Goal: Task Accomplishment & Management: Use online tool/utility

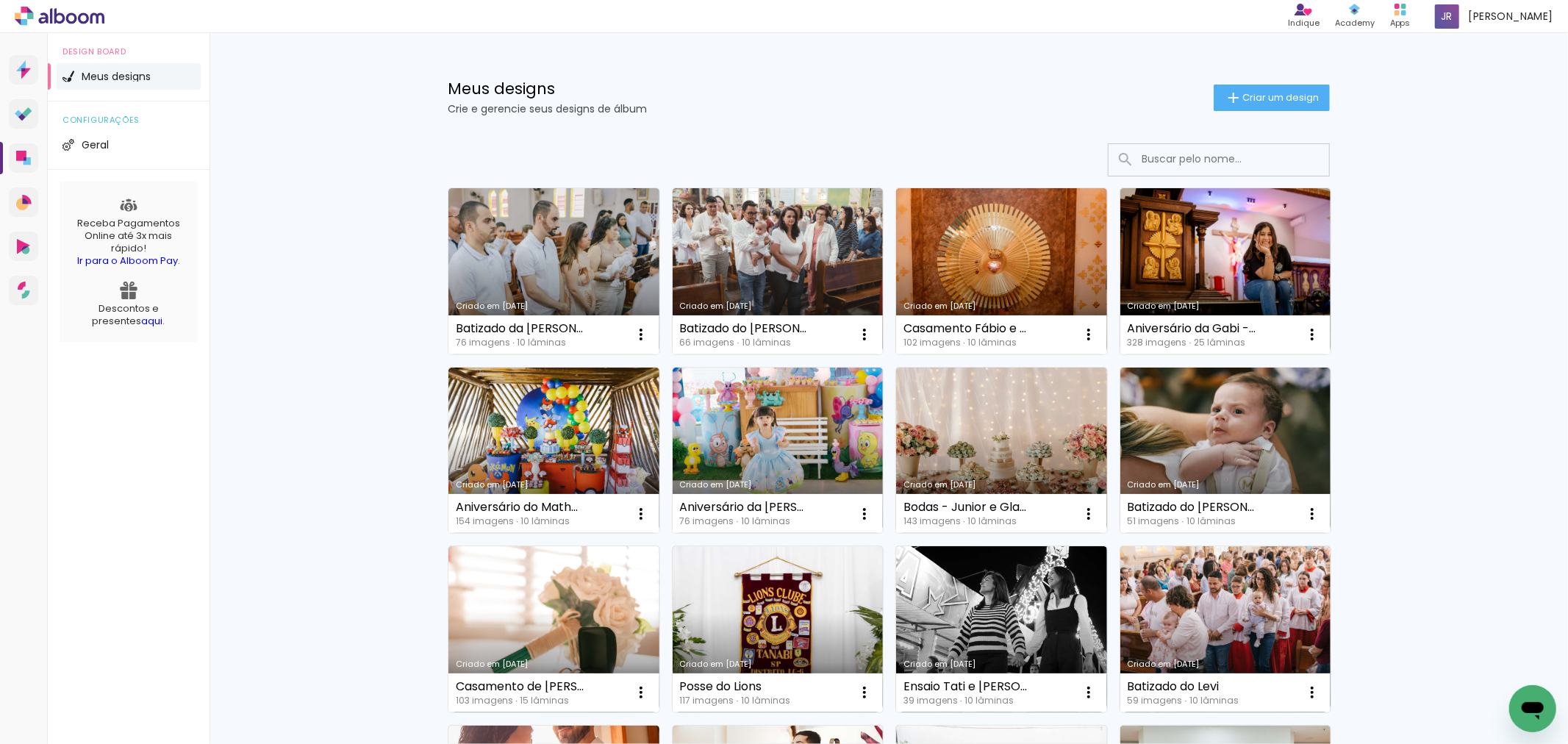
click at [516, 276] on link "Criado em [DATE]" at bounding box center [554, 272] width 211 height 166
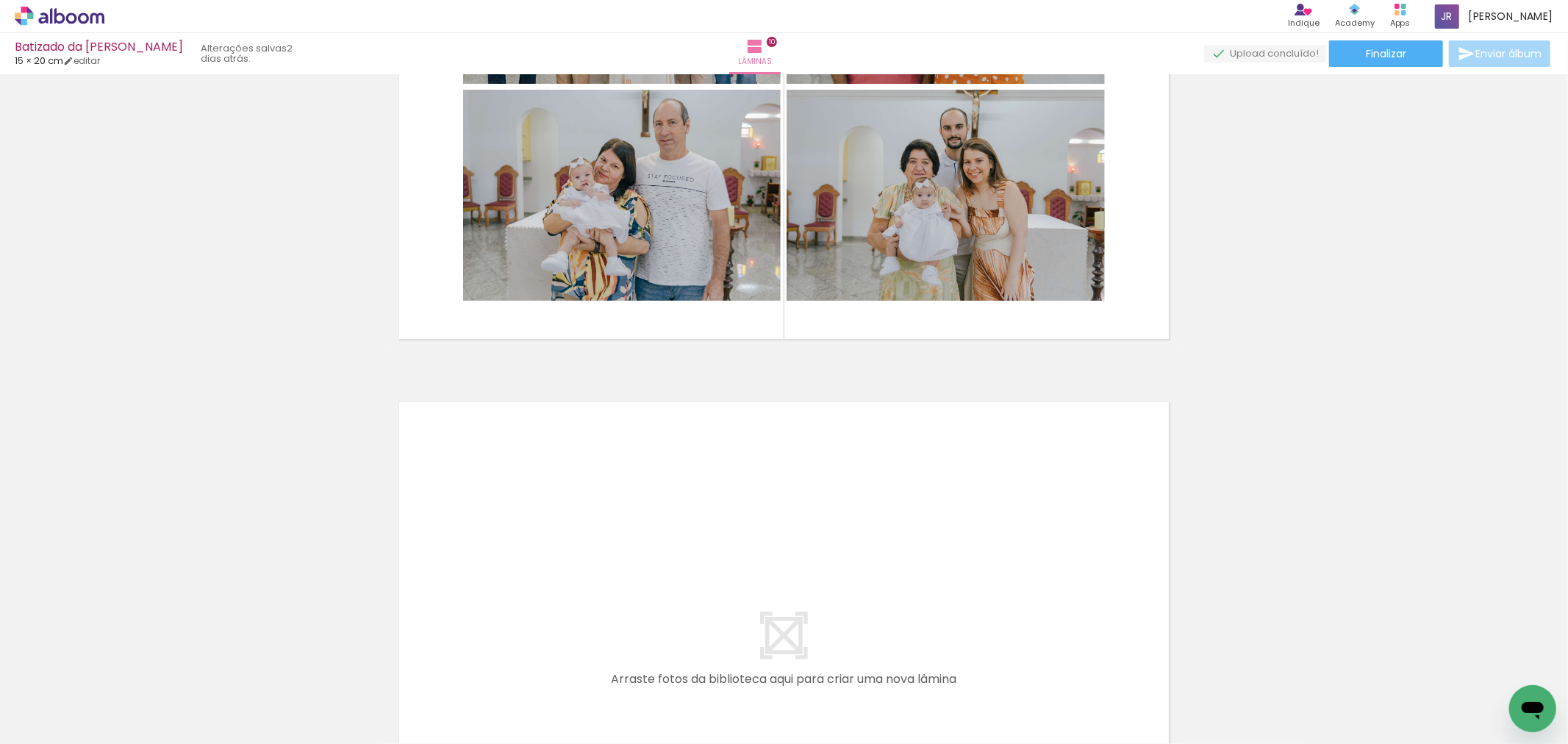
scroll to position [5406, 0]
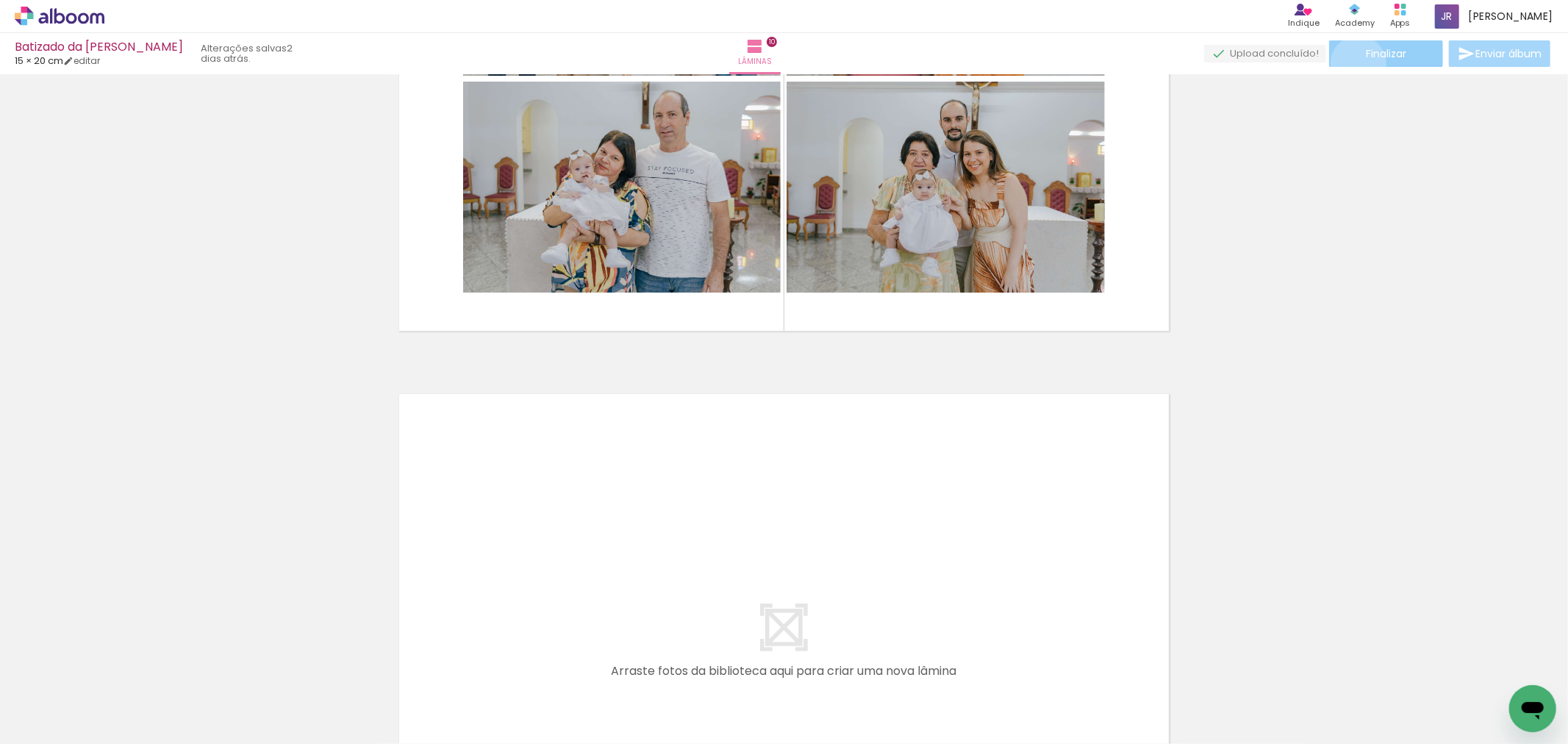
click at [1354, 63] on paper-button "Finalizar" at bounding box center [1386, 54] width 114 height 27
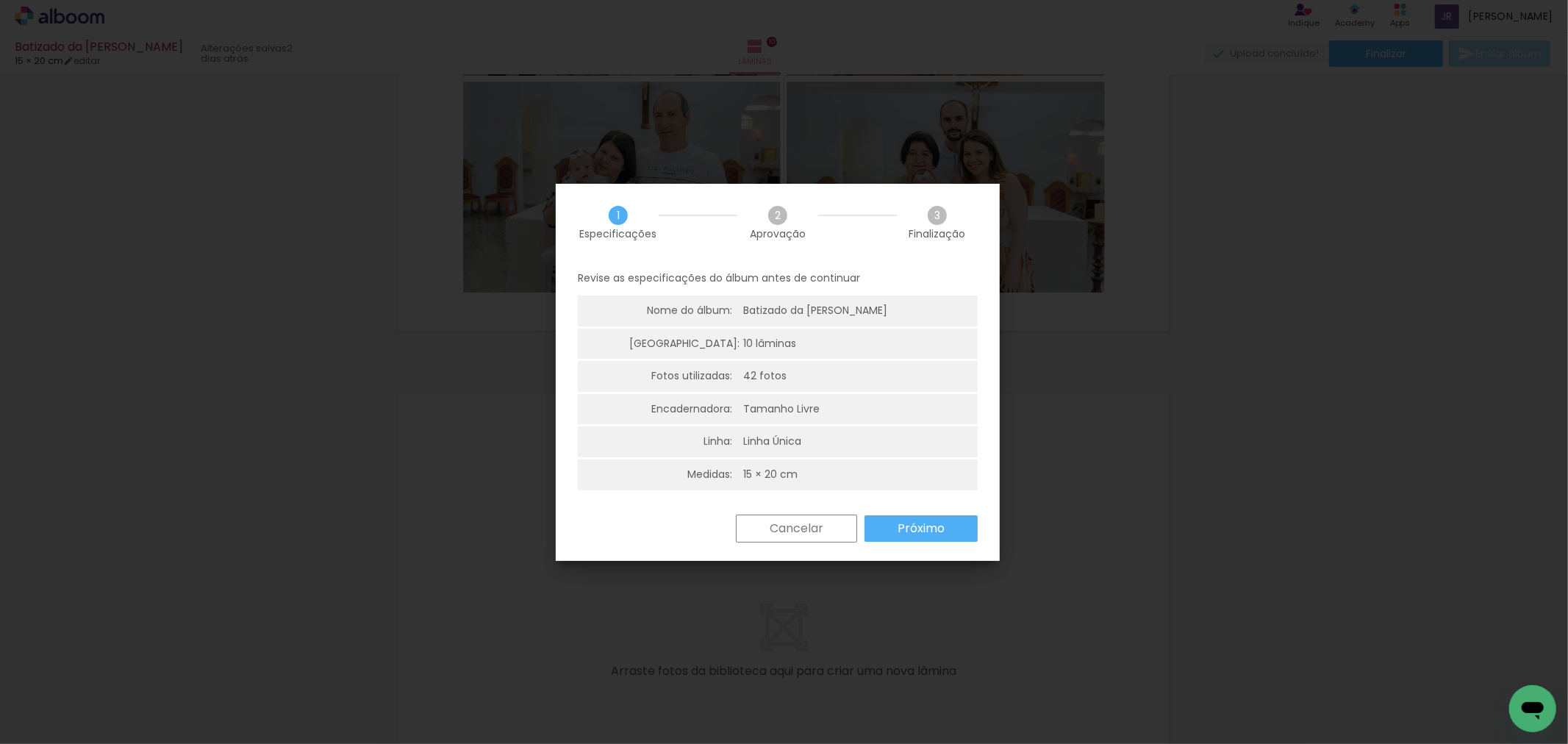
click at [0, 0] on slot "Próximo" at bounding box center [0, 0] width 0 height 0
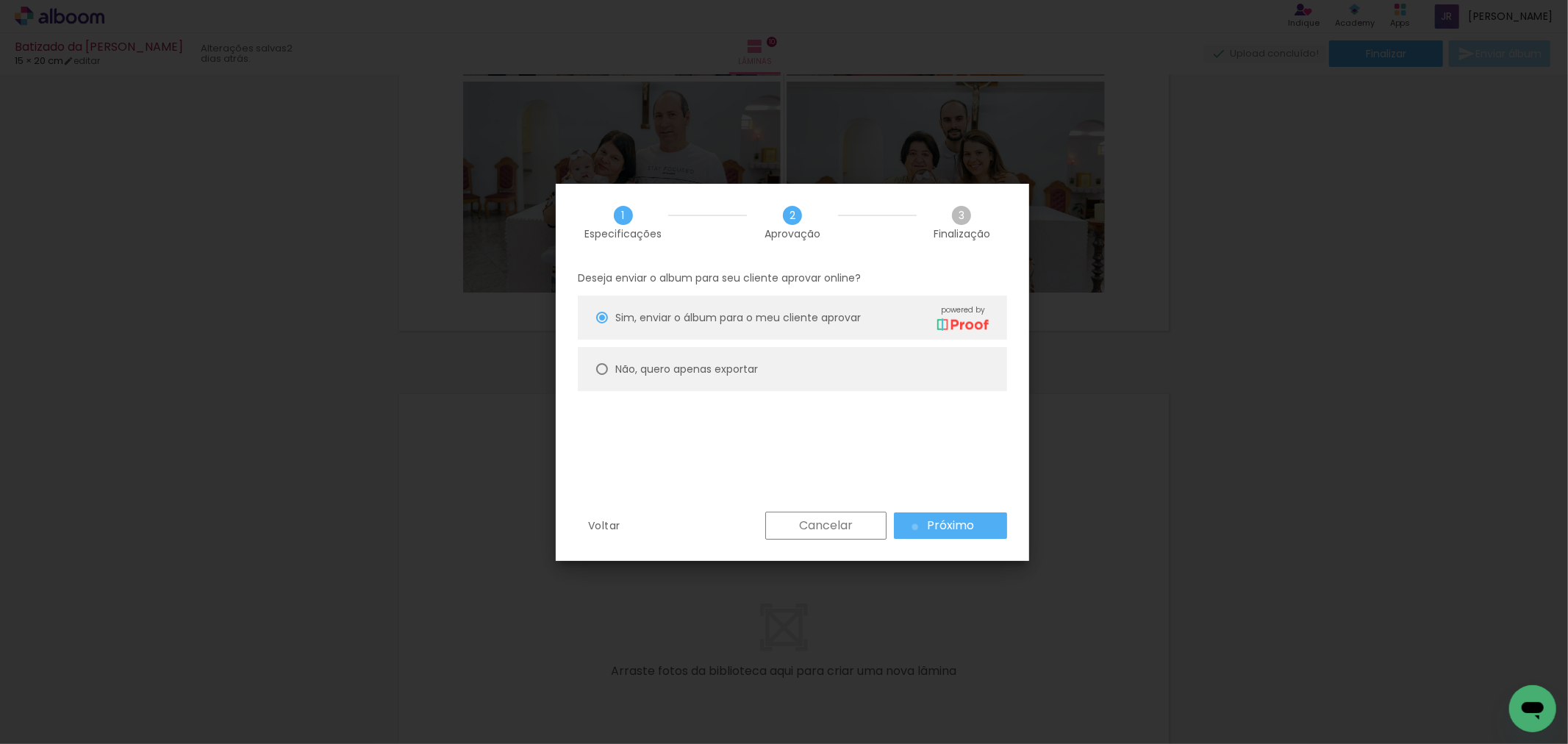
click at [915, 527] on paper-button "Próximo" at bounding box center [951, 526] width 113 height 27
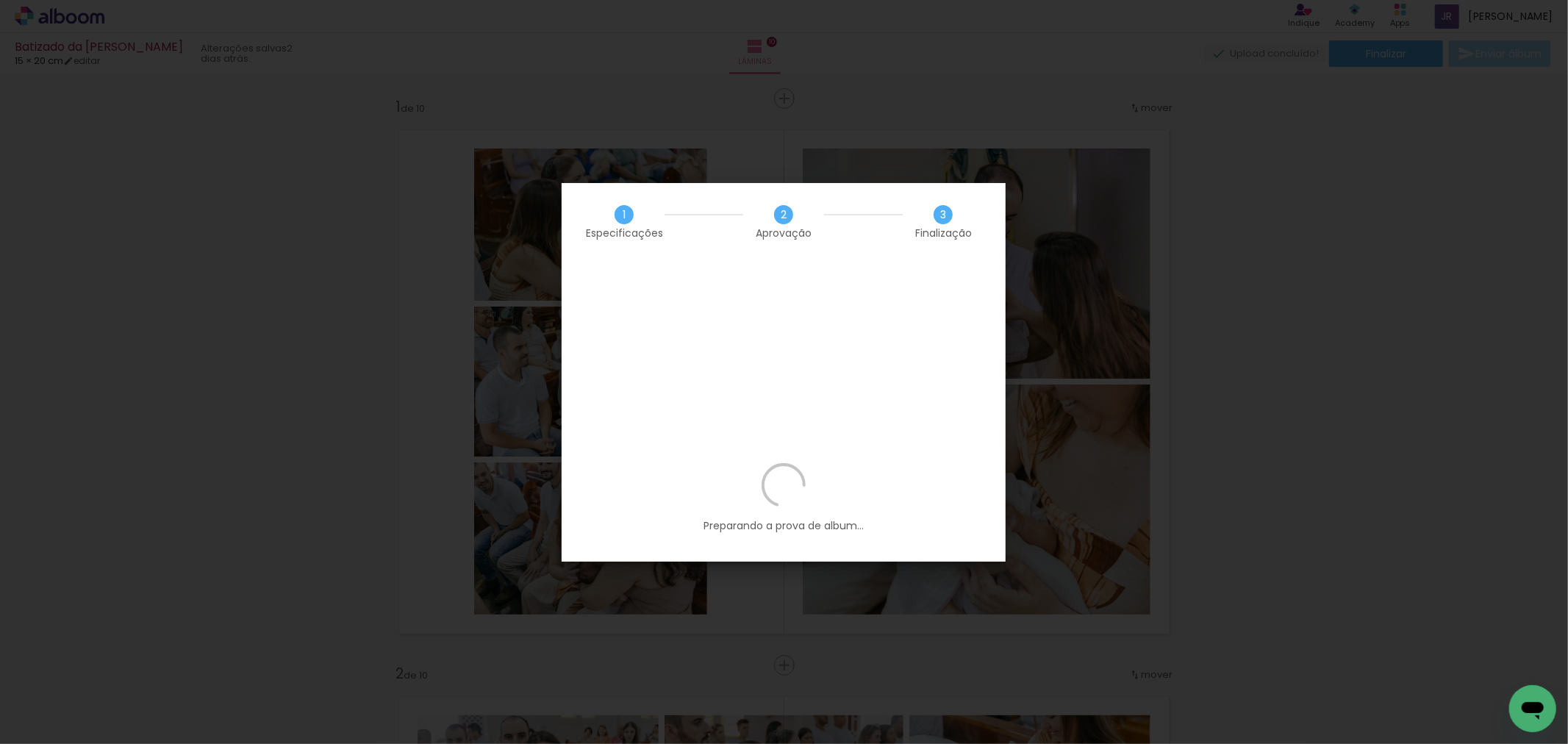
scroll to position [5406, 0]
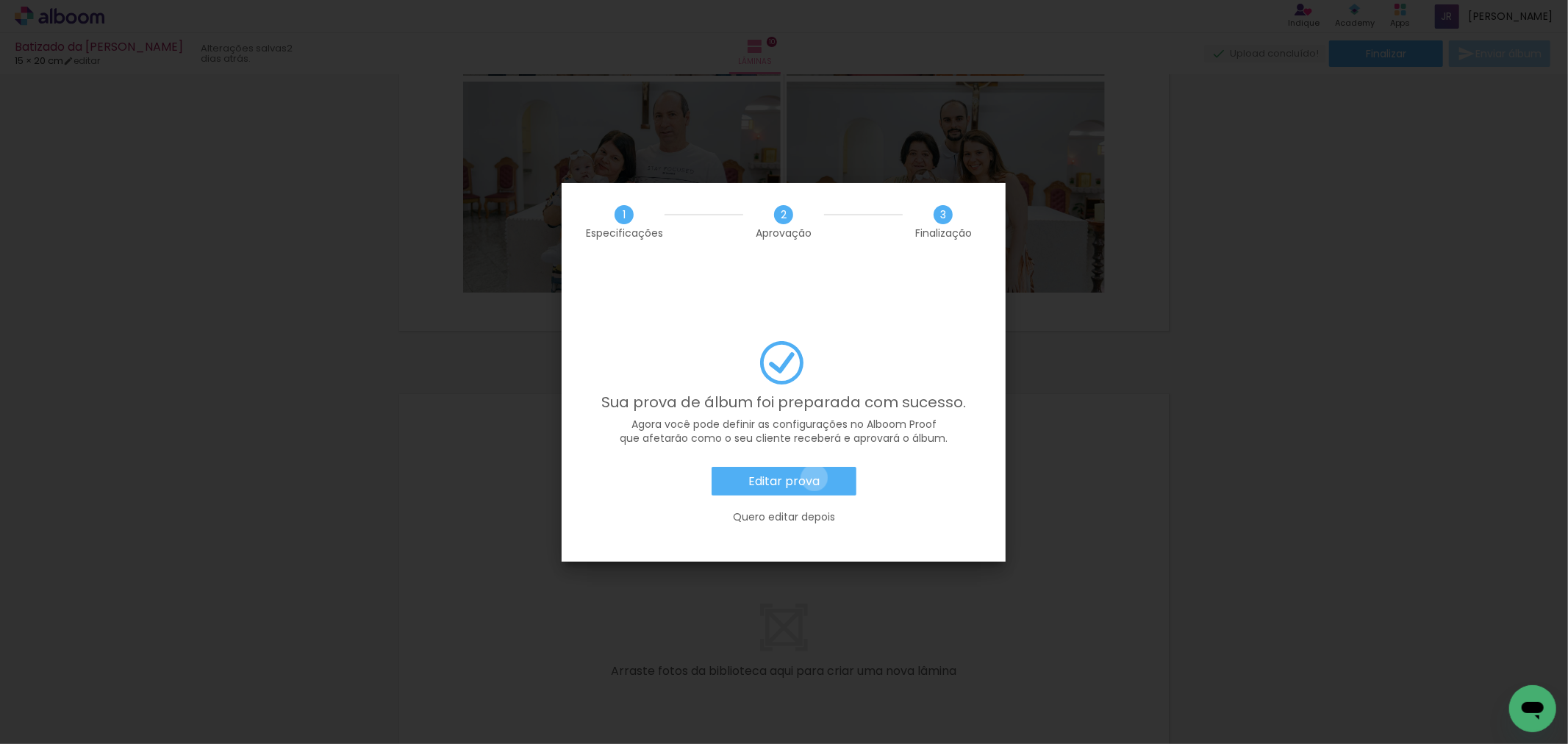
click at [0, 0] on slot "Editar prova" at bounding box center [0, 0] width 0 height 0
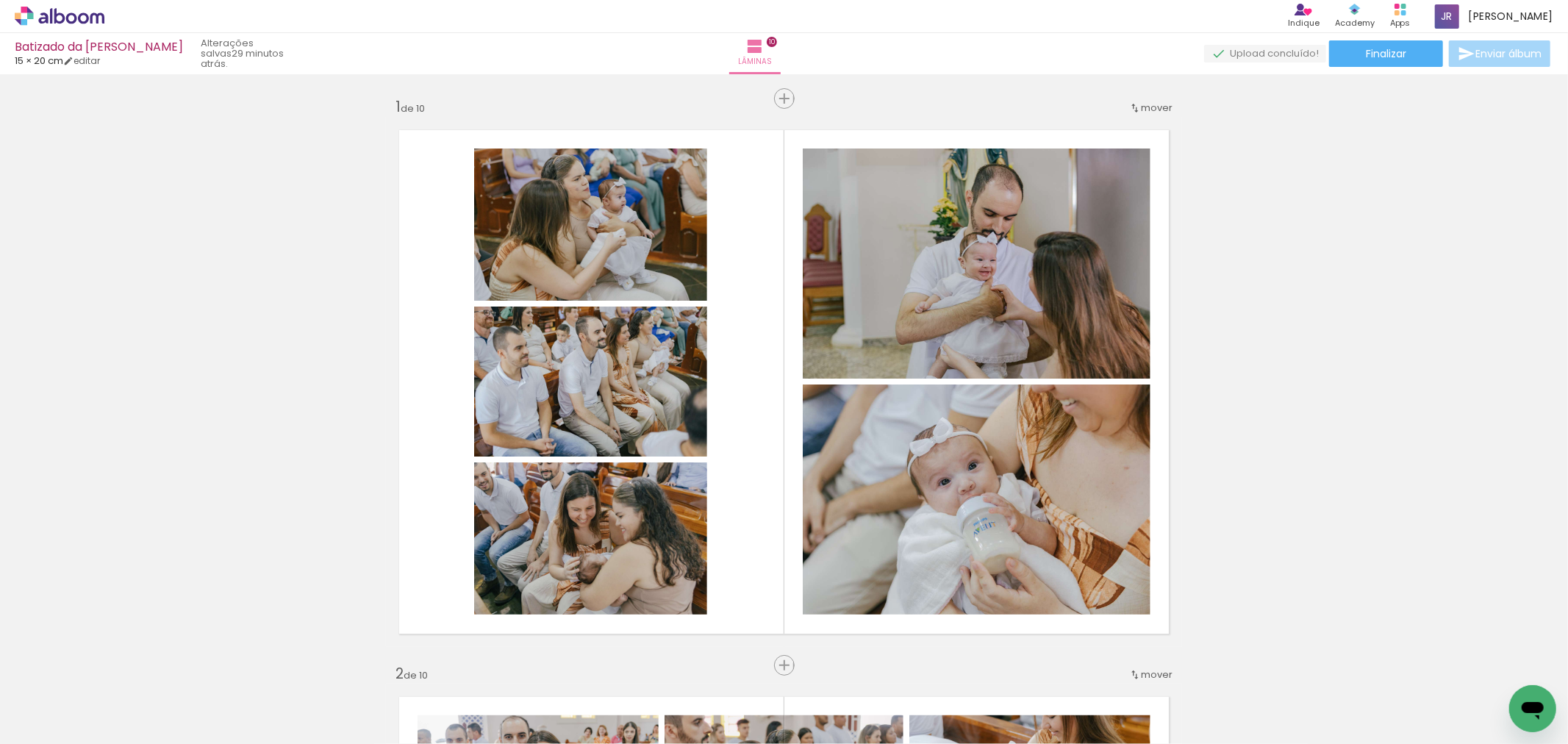
scroll to position [5406, 0]
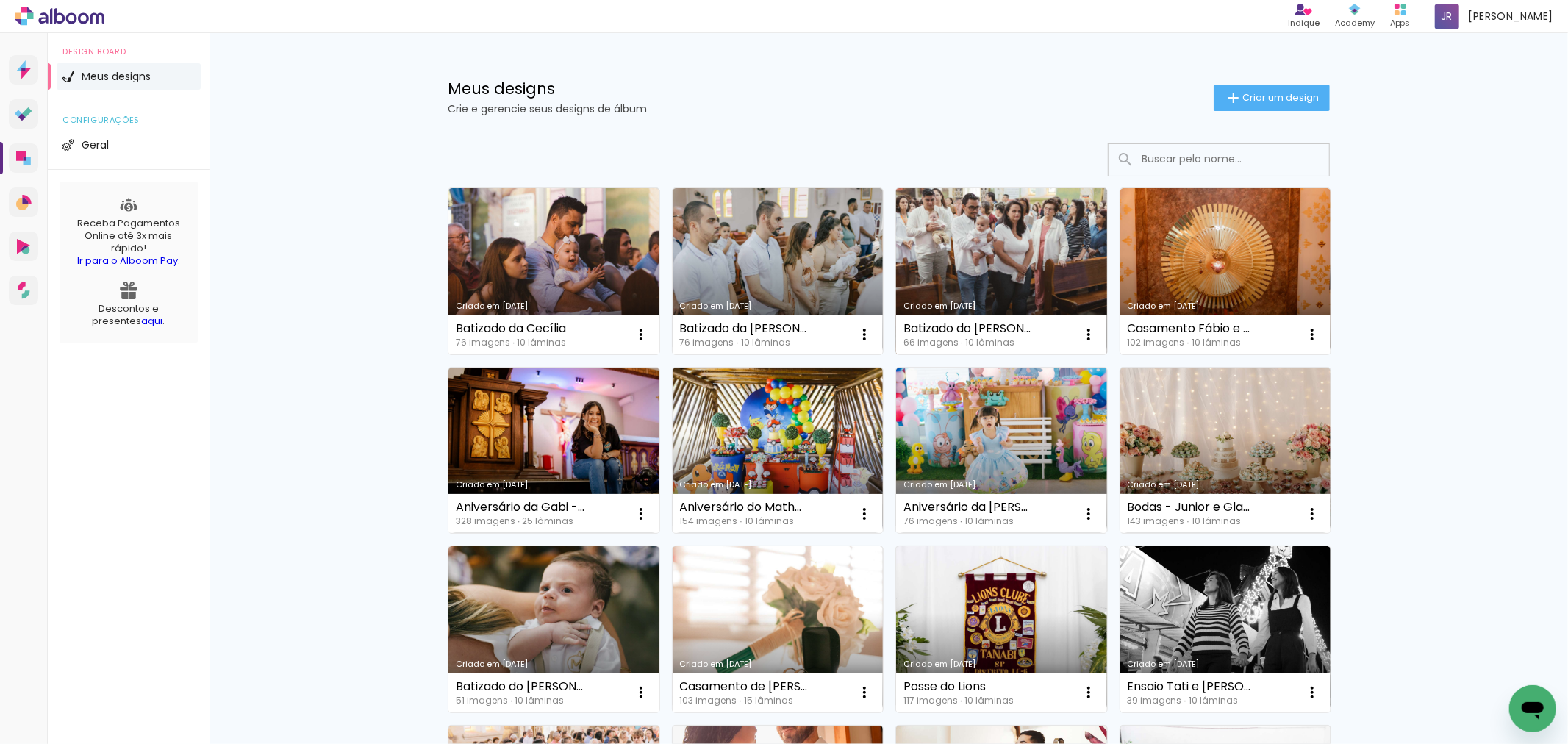
click at [1072, 265] on link "Criado em [DATE]" at bounding box center [1002, 272] width 211 height 166
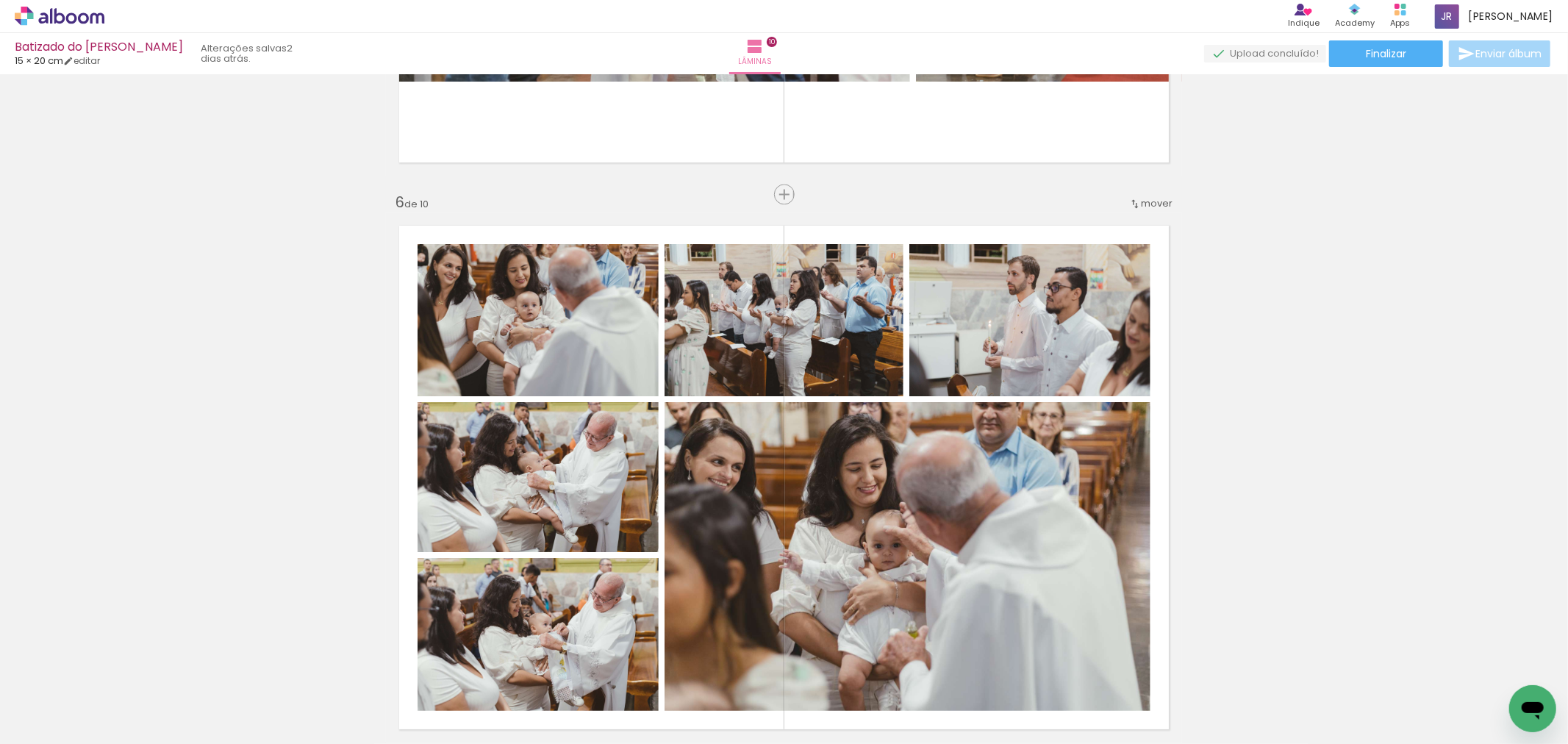
scroll to position [2080, 0]
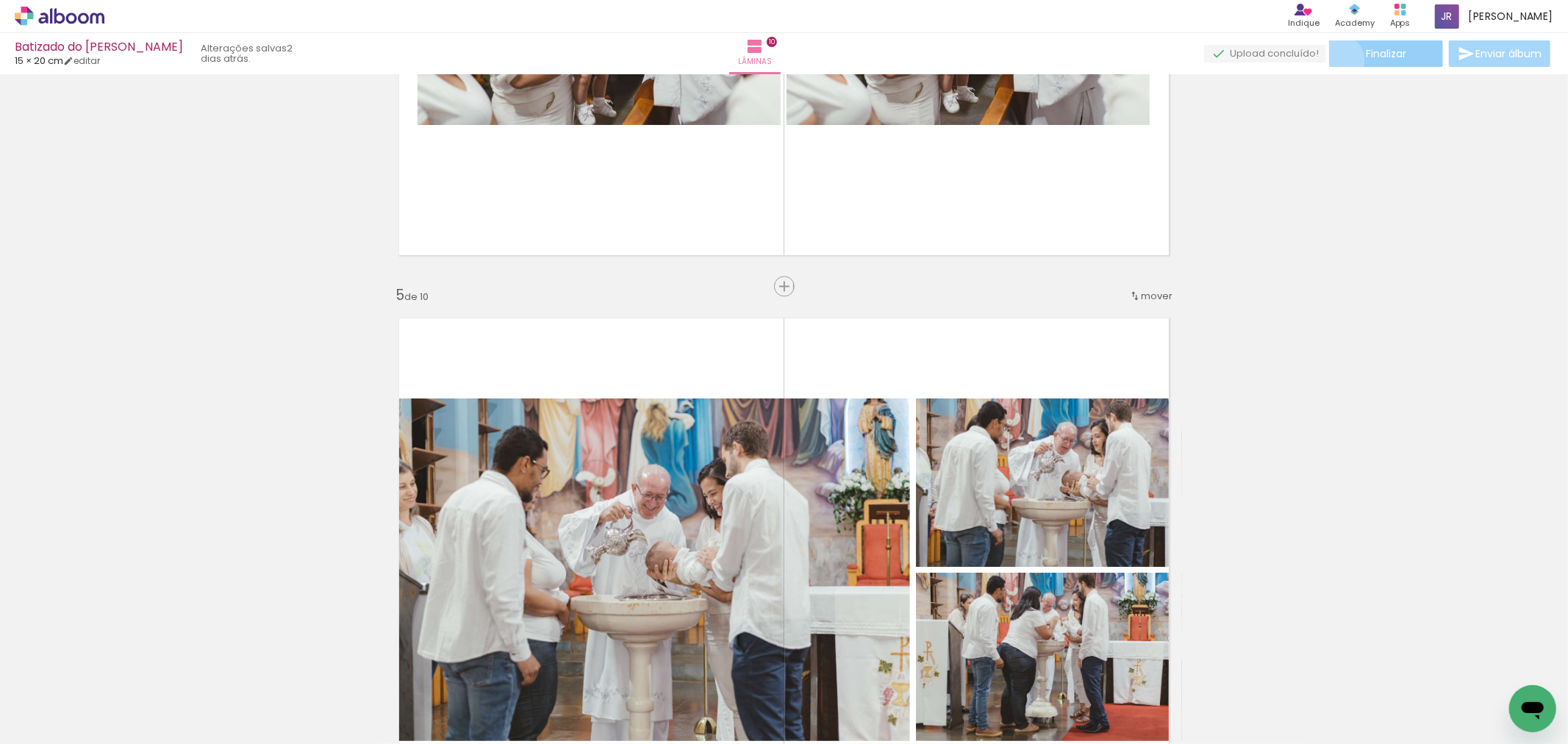
click at [1337, 59] on paper-button "Finalizar" at bounding box center [1386, 54] width 114 height 27
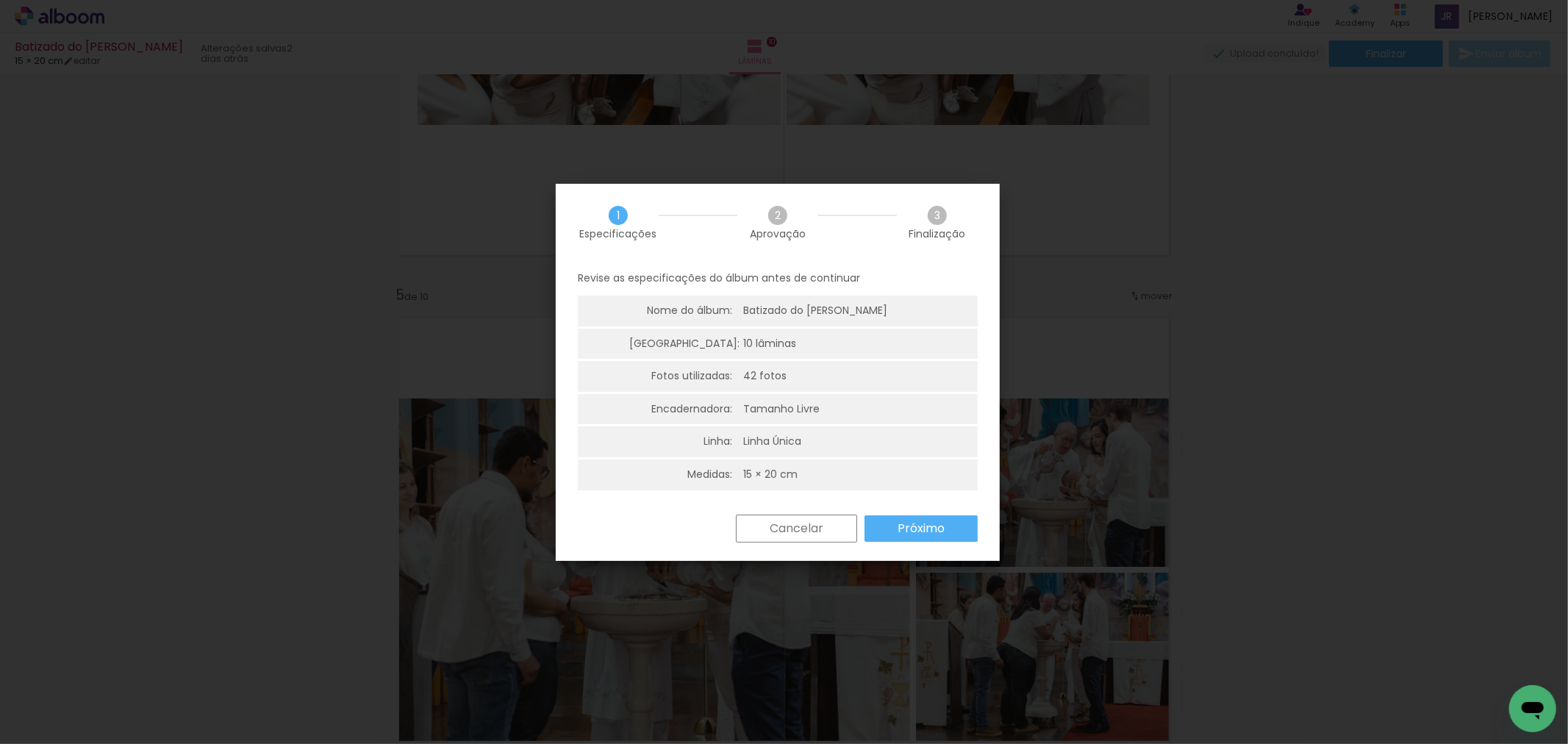
click at [954, 528] on paper-button "Próximo" at bounding box center [921, 529] width 113 height 27
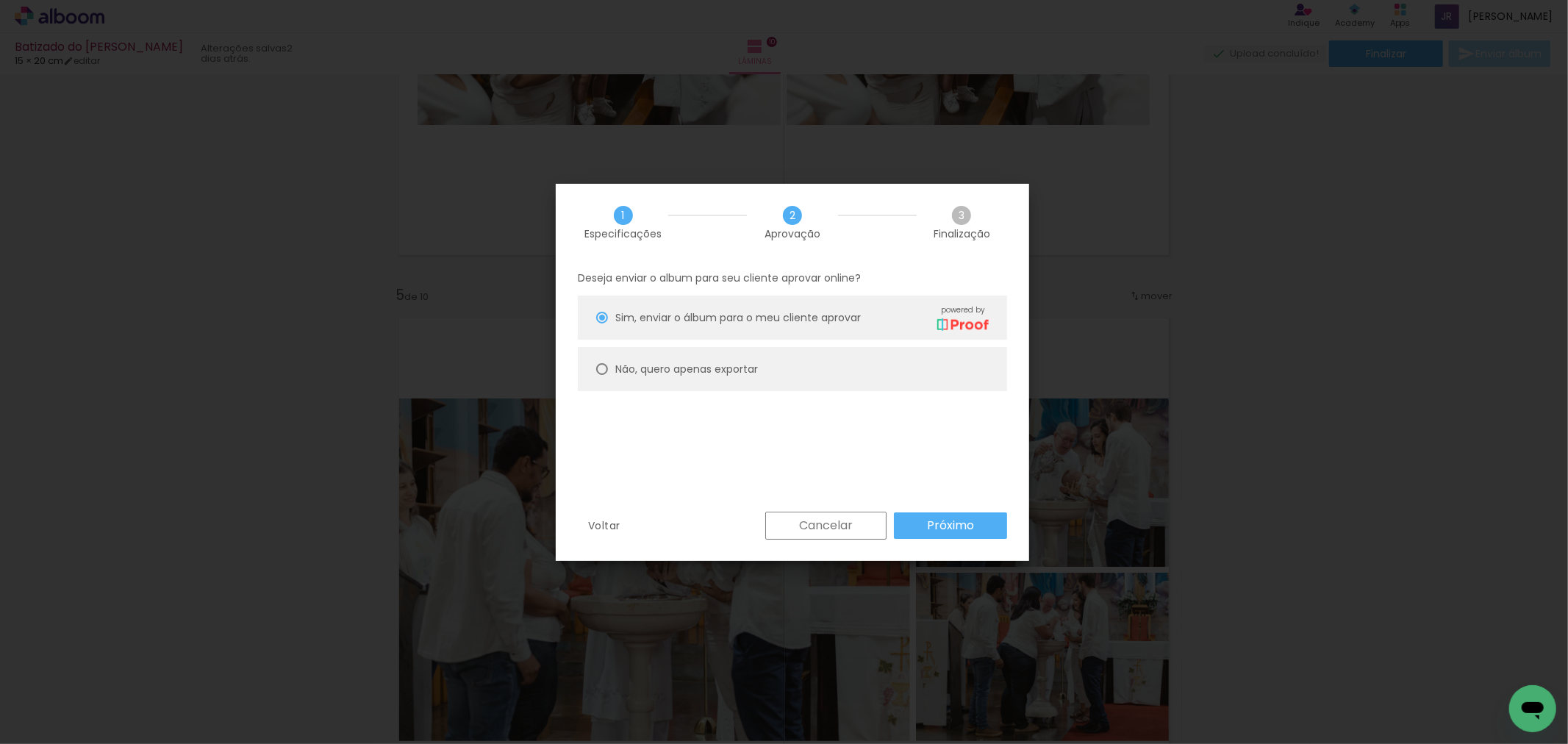
click at [946, 544] on div "Voltar Cancelar Próximo" at bounding box center [792, 537] width 474 height 50
click at [932, 534] on paper-button "Próximo" at bounding box center [951, 526] width 113 height 27
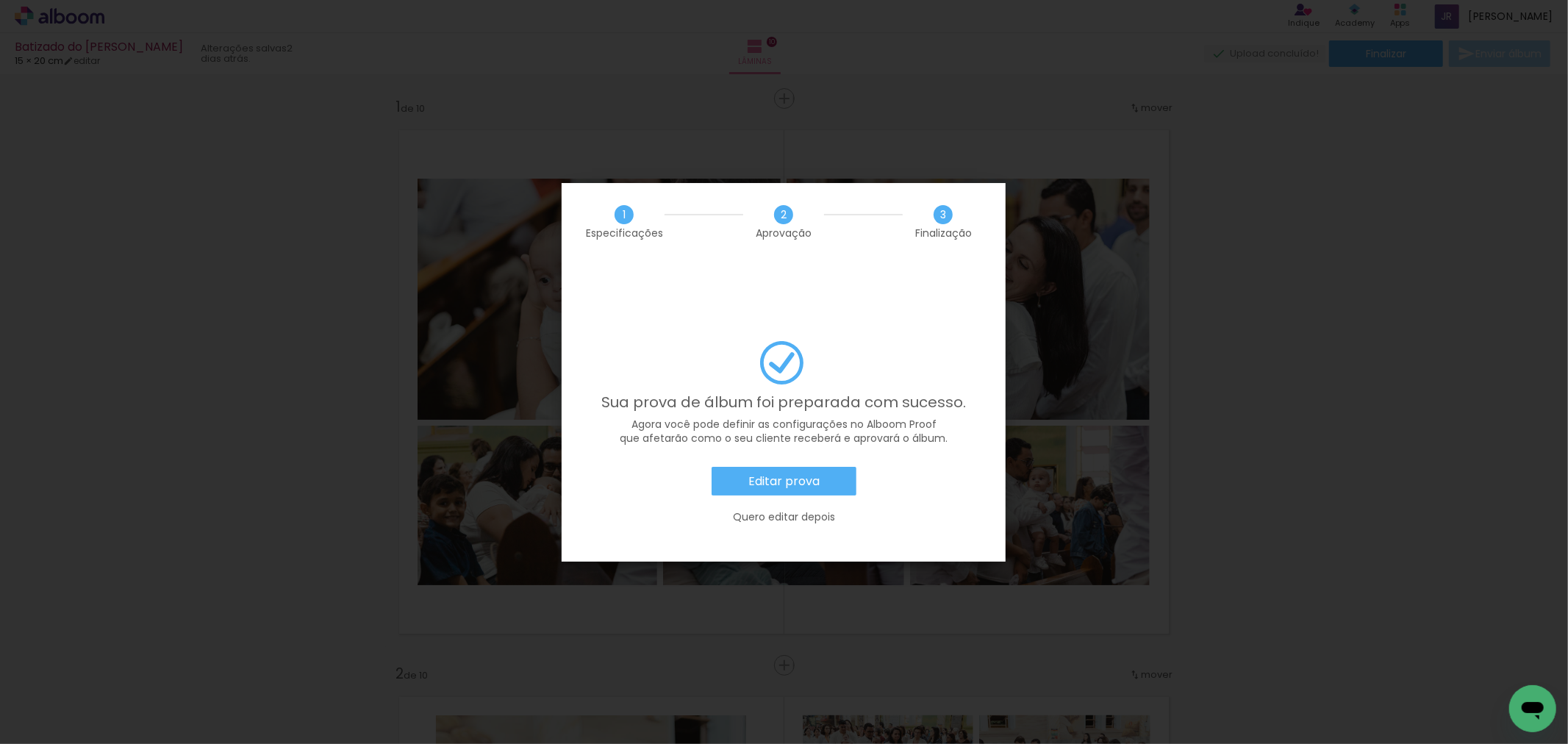
scroll to position [2080, 0]
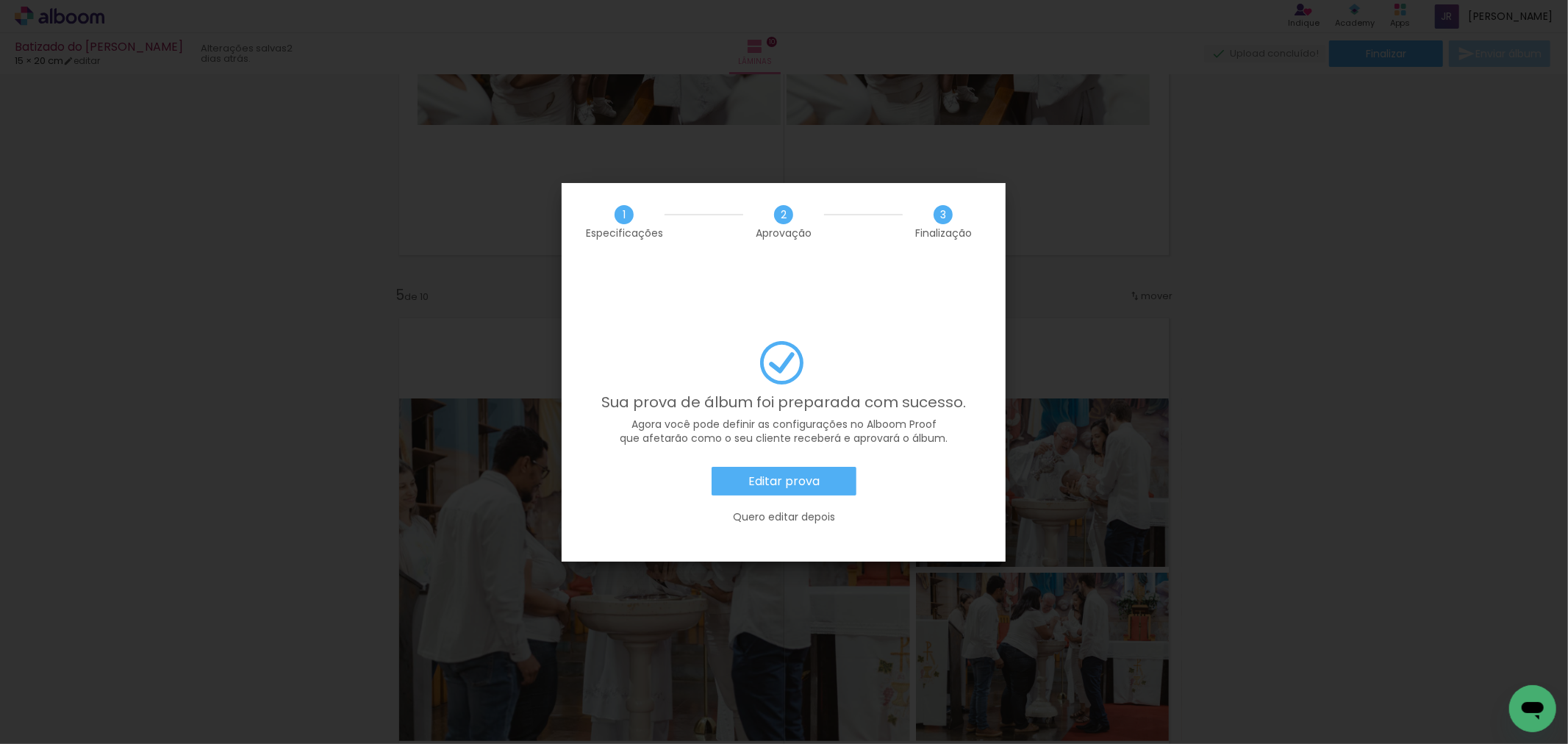
click at [0, 0] on slot "Editar prova" at bounding box center [0, 0] width 0 height 0
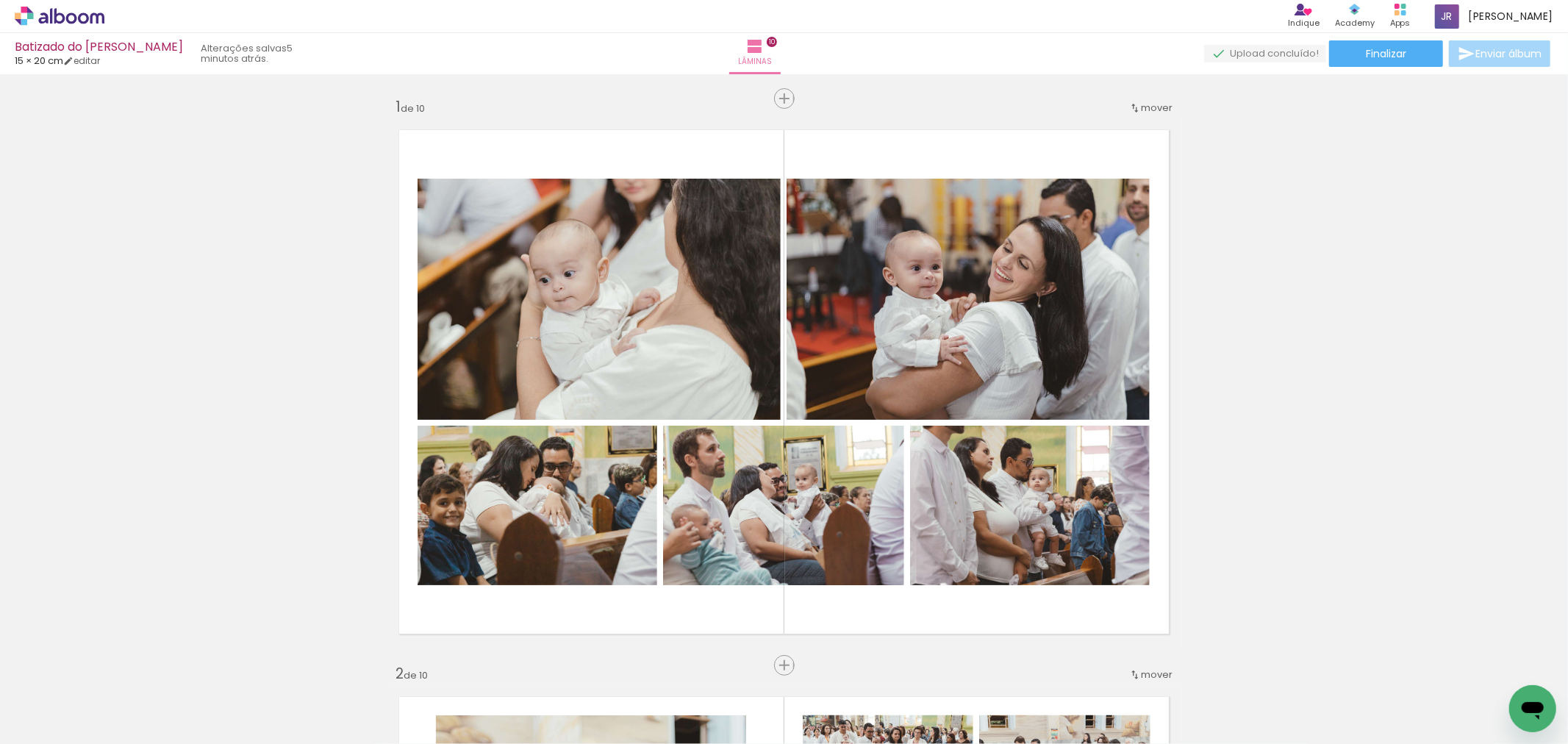
scroll to position [2080, 0]
